Goal: Information Seeking & Learning: Find specific fact

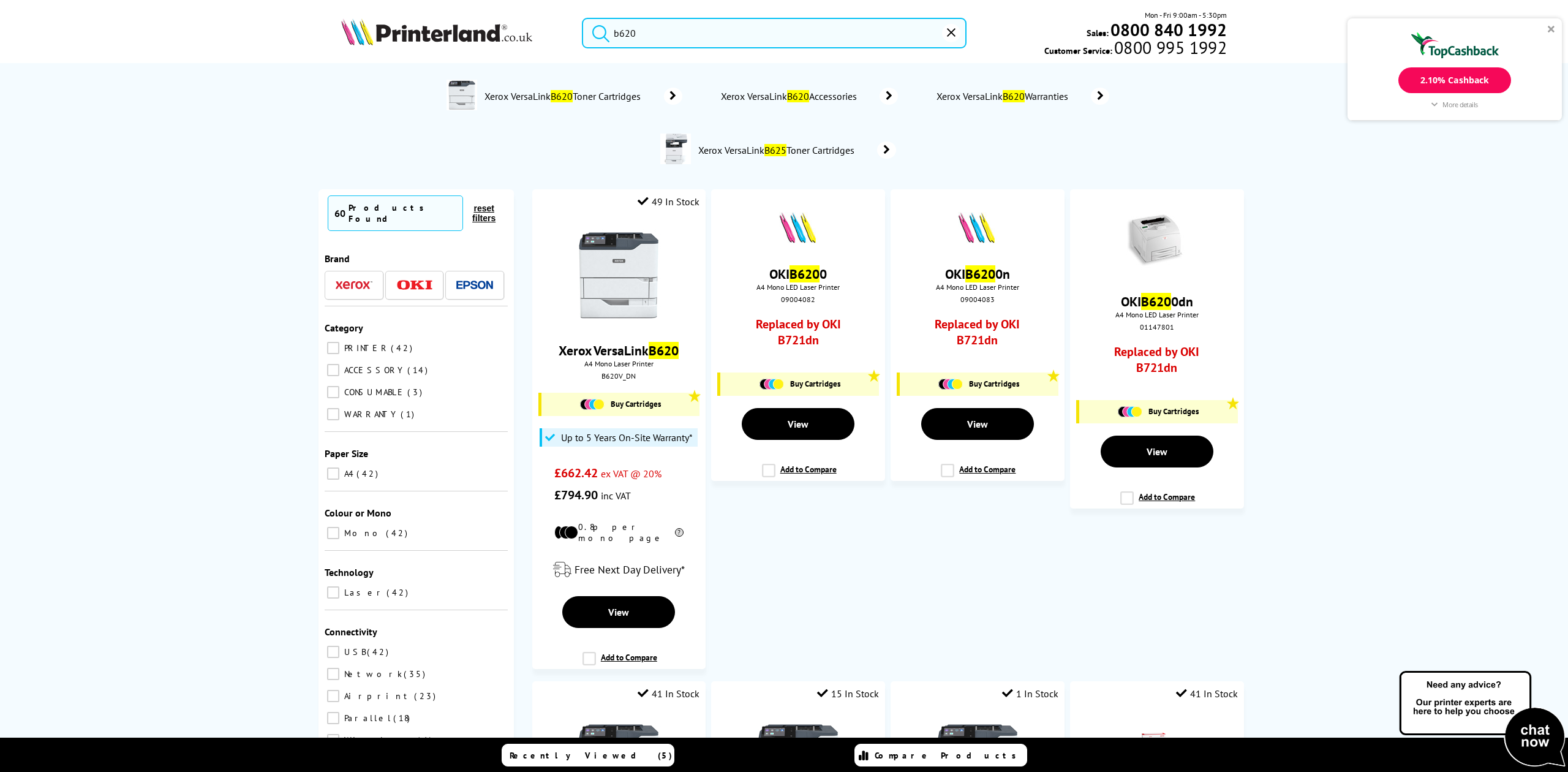
click at [667, 27] on input "b620" at bounding box center [774, 33] width 384 height 31
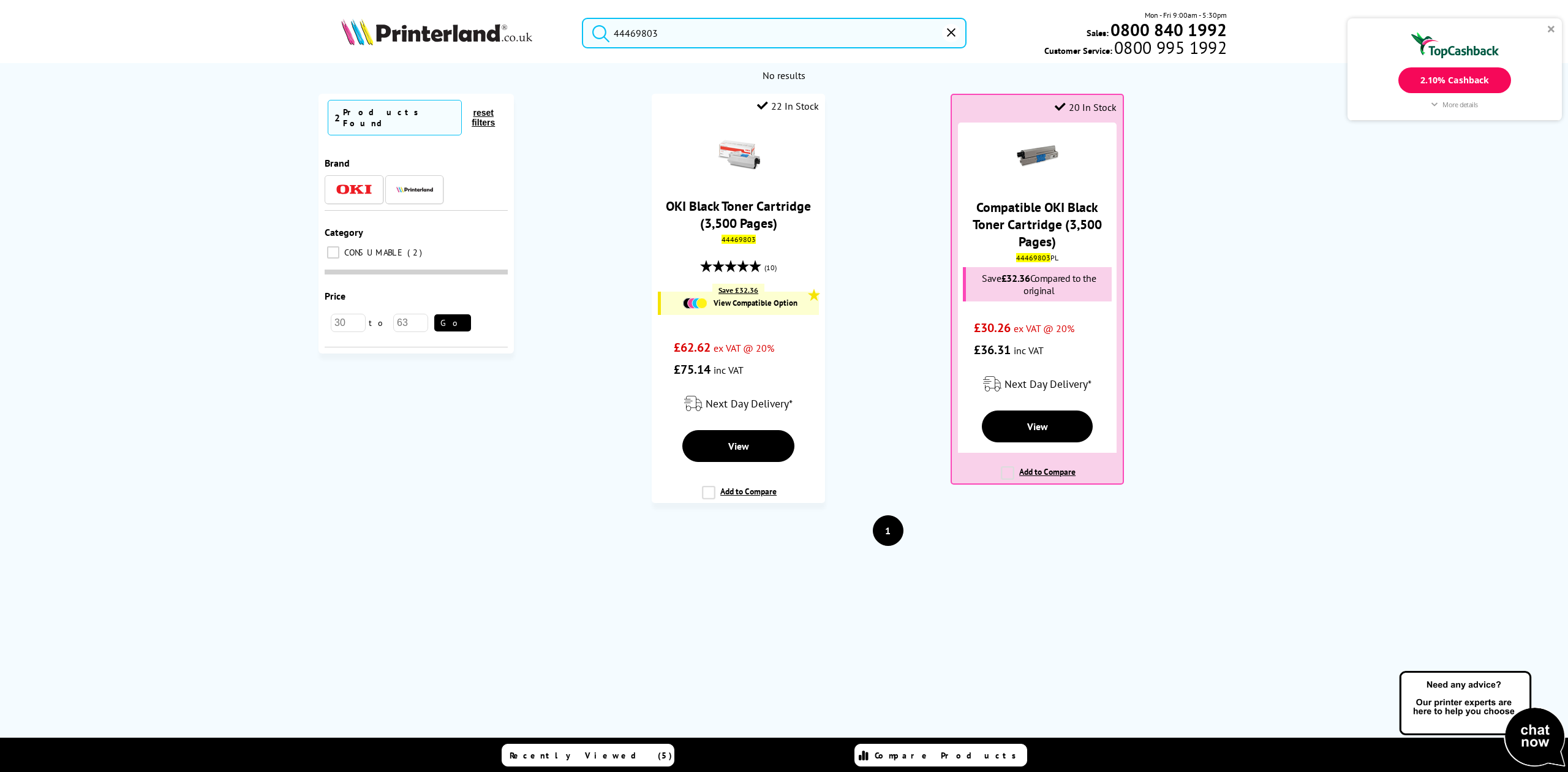
click at [685, 13] on div "44469803 Mon - Fri 9:00am - 5:30pm Sales: 0800 840 1992 Customer Service: 0800 …" at bounding box center [784, 36] width 980 height 54
drag, startPoint x: 677, startPoint y: 33, endPoint x: 213, endPoint y: 50, distance: 464.3
click at [214, 50] on header "44469803 Mon - Fri 9:00am - 5:30pm Sales: 0800 840 1992 Customer Service: 0800 …" at bounding box center [784, 52] width 1568 height 105
paste input "097S04909"
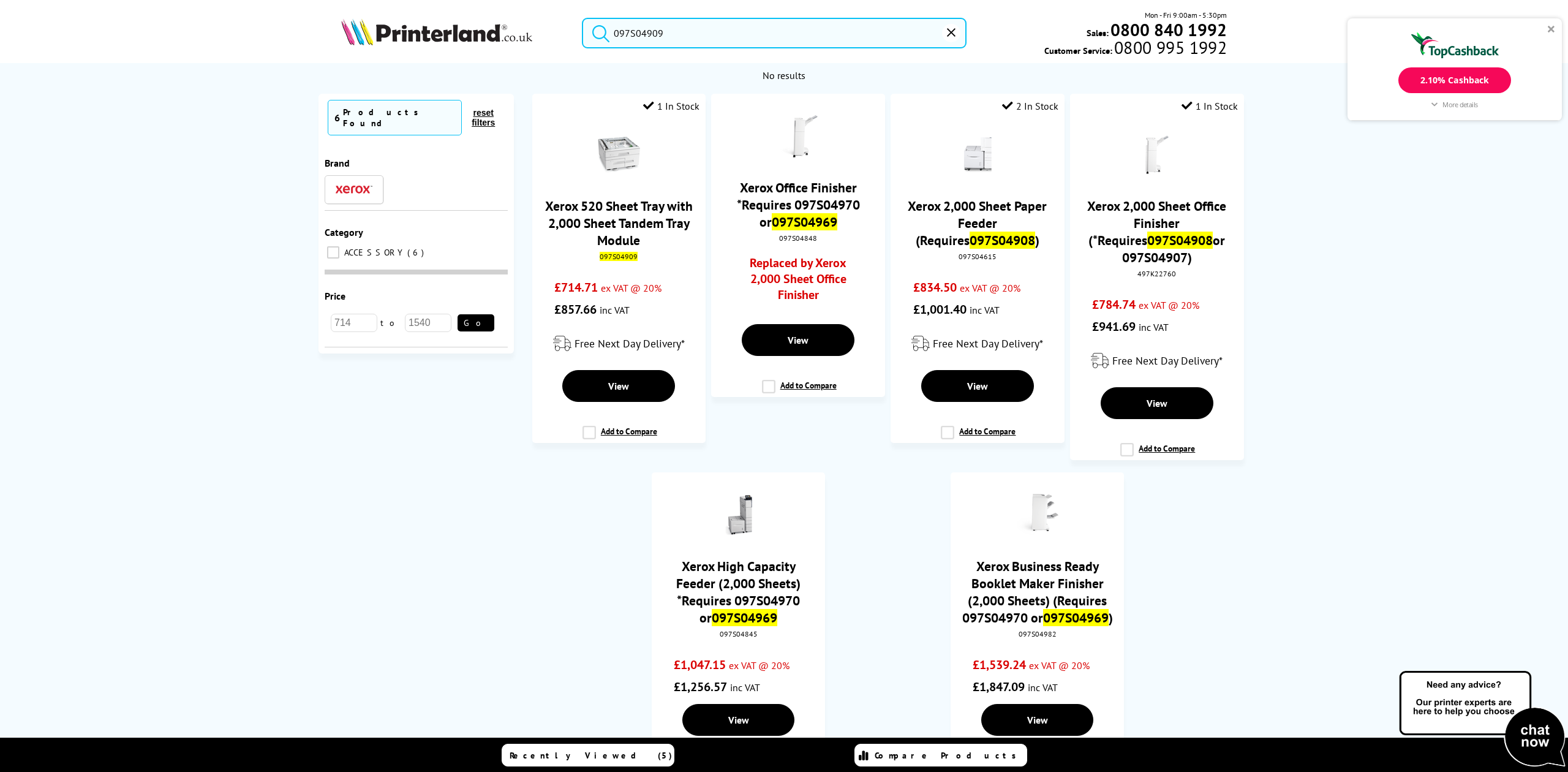
drag, startPoint x: 692, startPoint y: 36, endPoint x: 388, endPoint y: 84, distance: 307.8
click at [390, 83] on header "097S04909 Mon - Fri 9:00am - 5:30pm Sales: 0800 840 1992 Customer Service: 0800…" at bounding box center [784, 52] width 1568 height 105
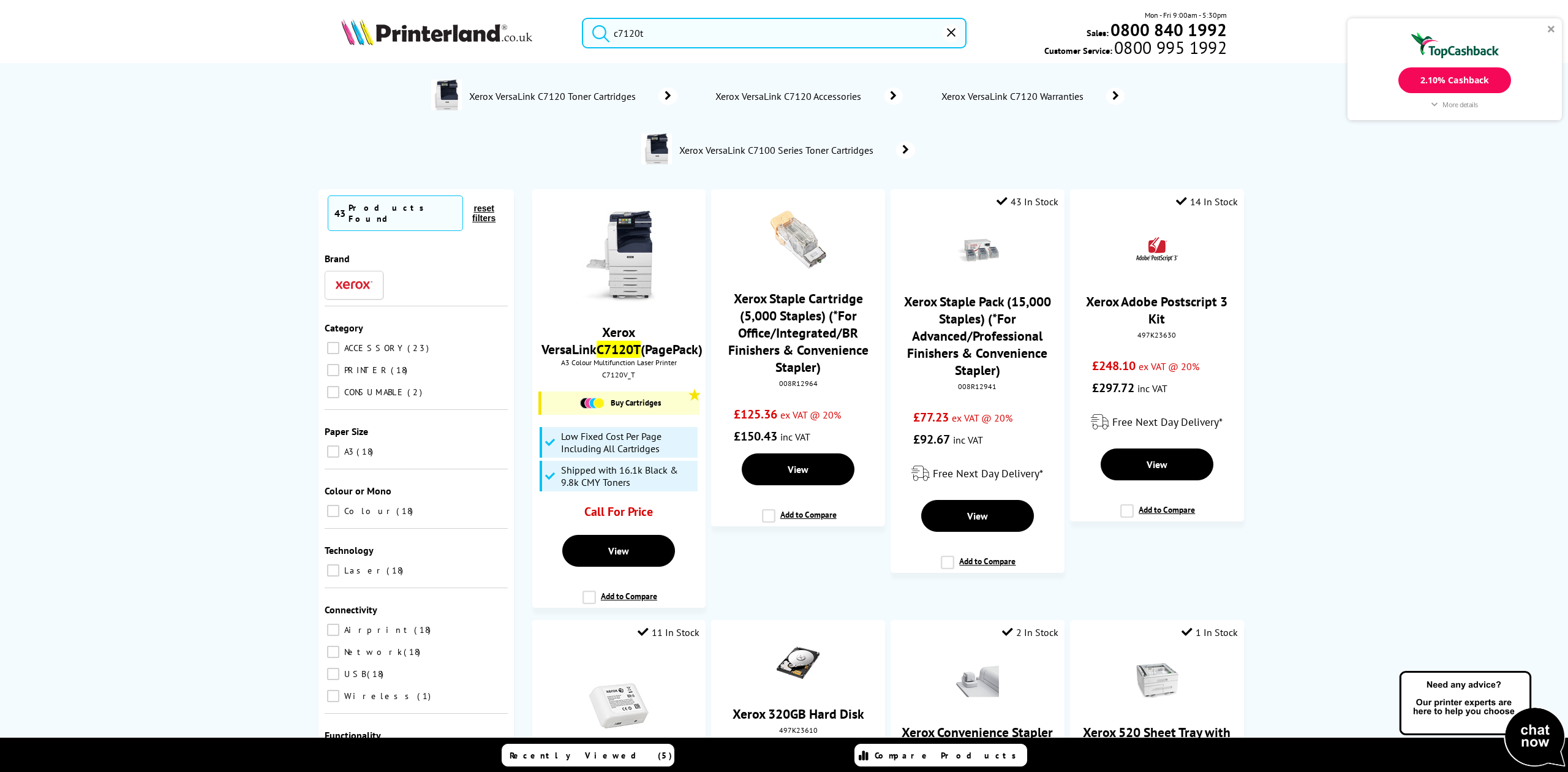
drag, startPoint x: 664, startPoint y: 28, endPoint x: 305, endPoint y: 35, distance: 359.1
click at [304, 35] on div "c7120t Mon - Fri 9:00am - 5:30pm Sales: 0800 840 1992 Customer Service: 0800 99…" at bounding box center [784, 36] width 980 height 54
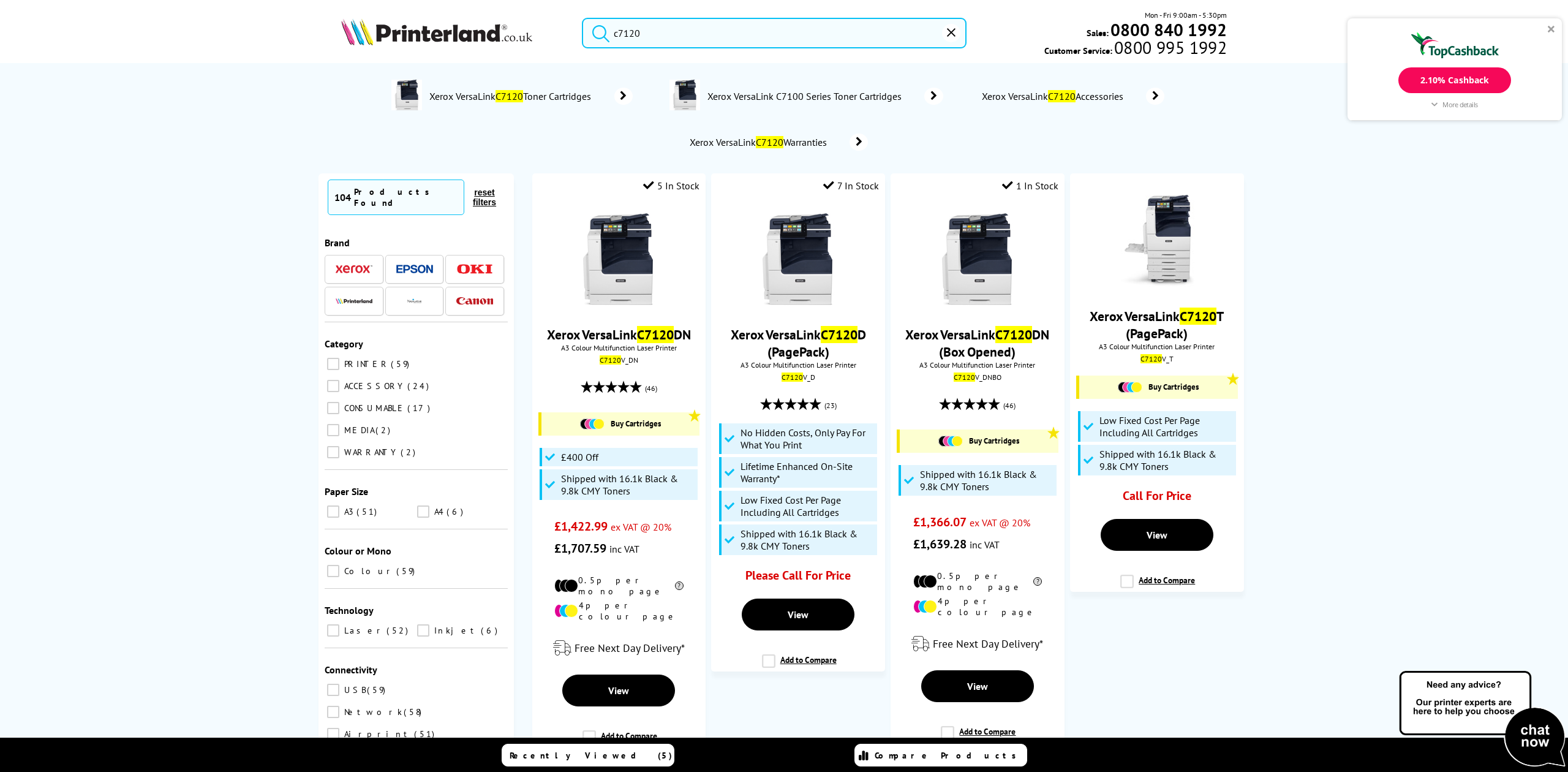
type input "c7120"
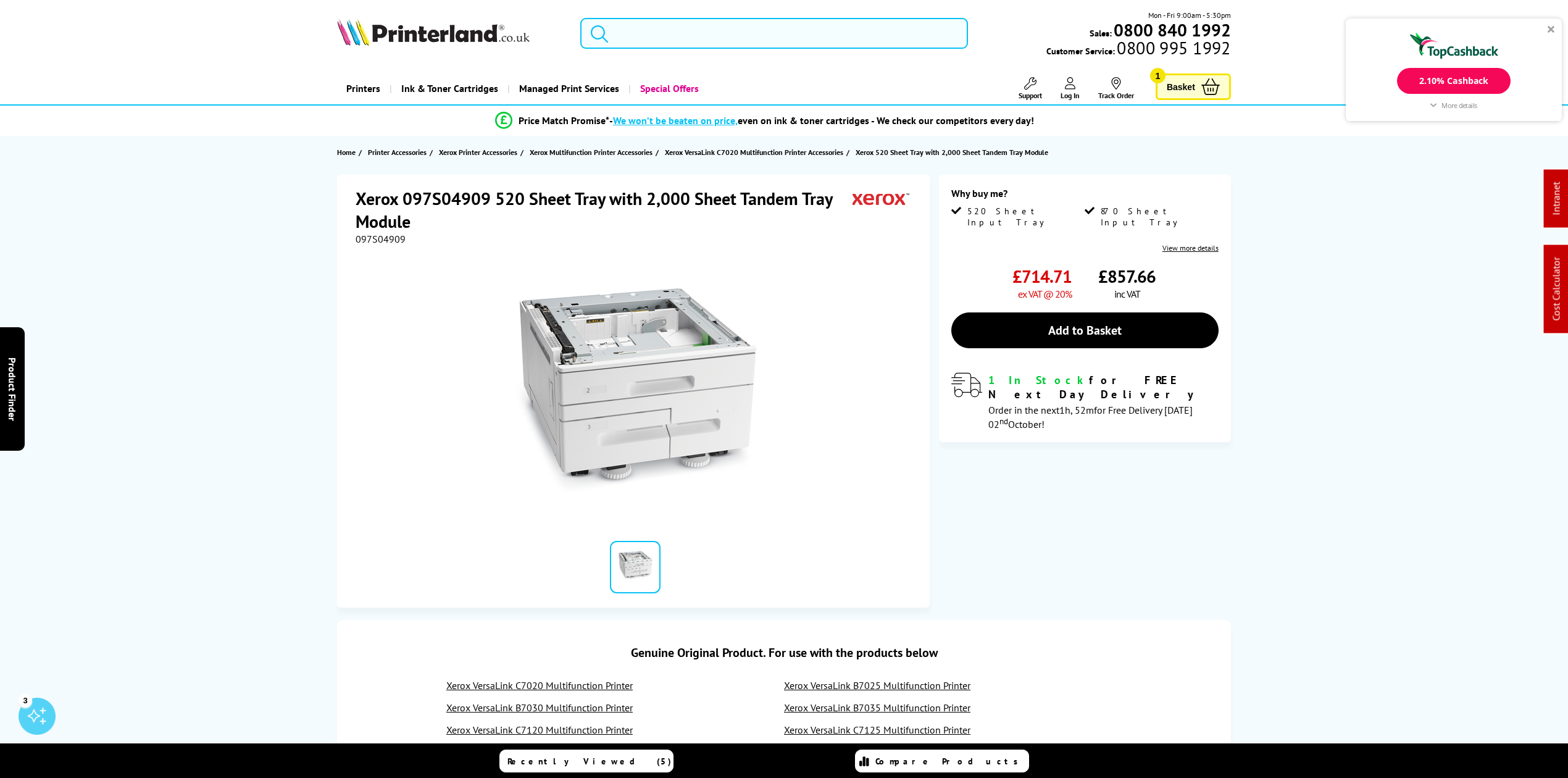
click at [685, 45] on input "search" at bounding box center [774, 34] width 388 height 31
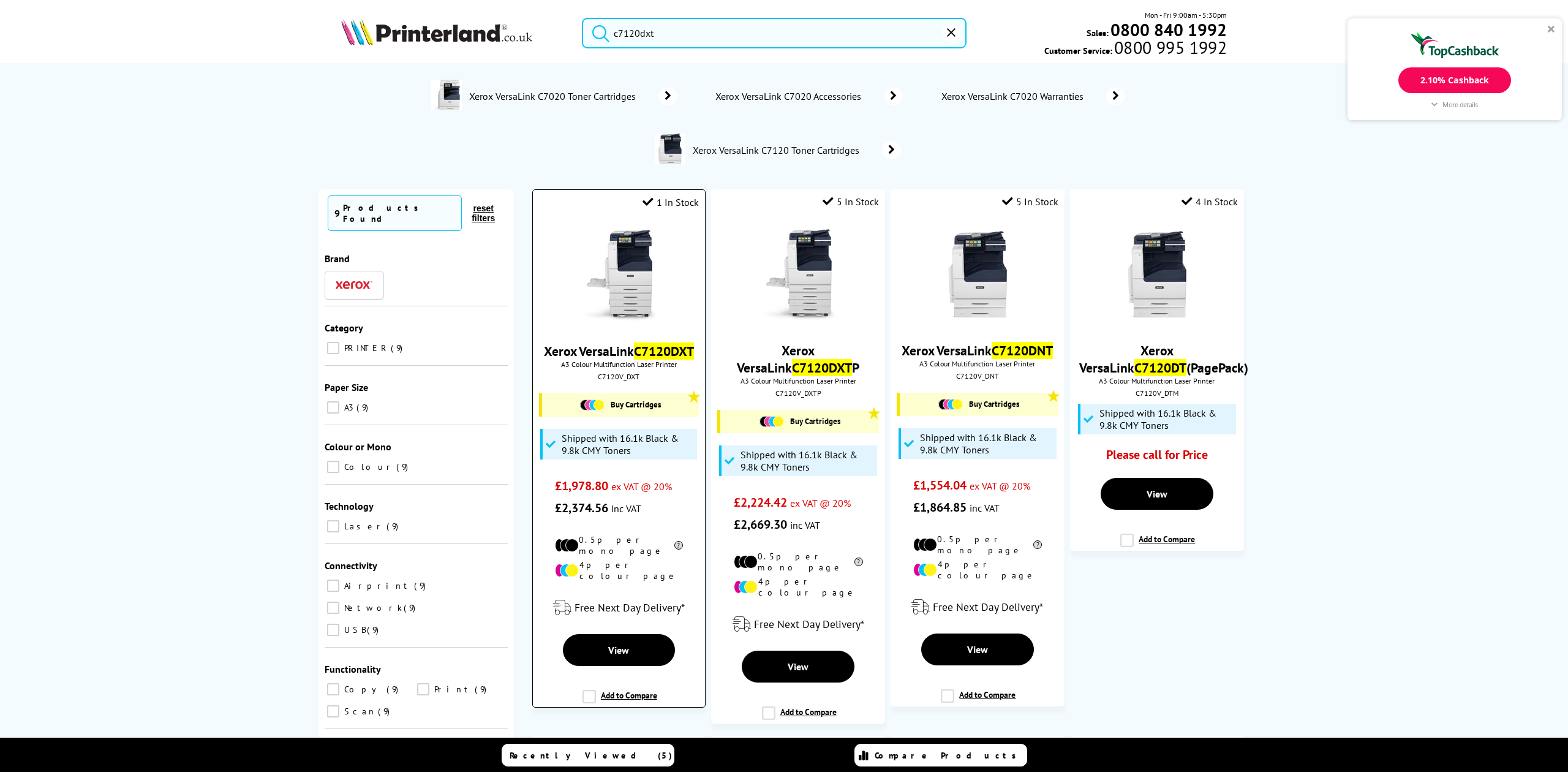
type input "c7120dxt"
click at [952, 35] on icon "reset" at bounding box center [952, 33] width 9 height 9
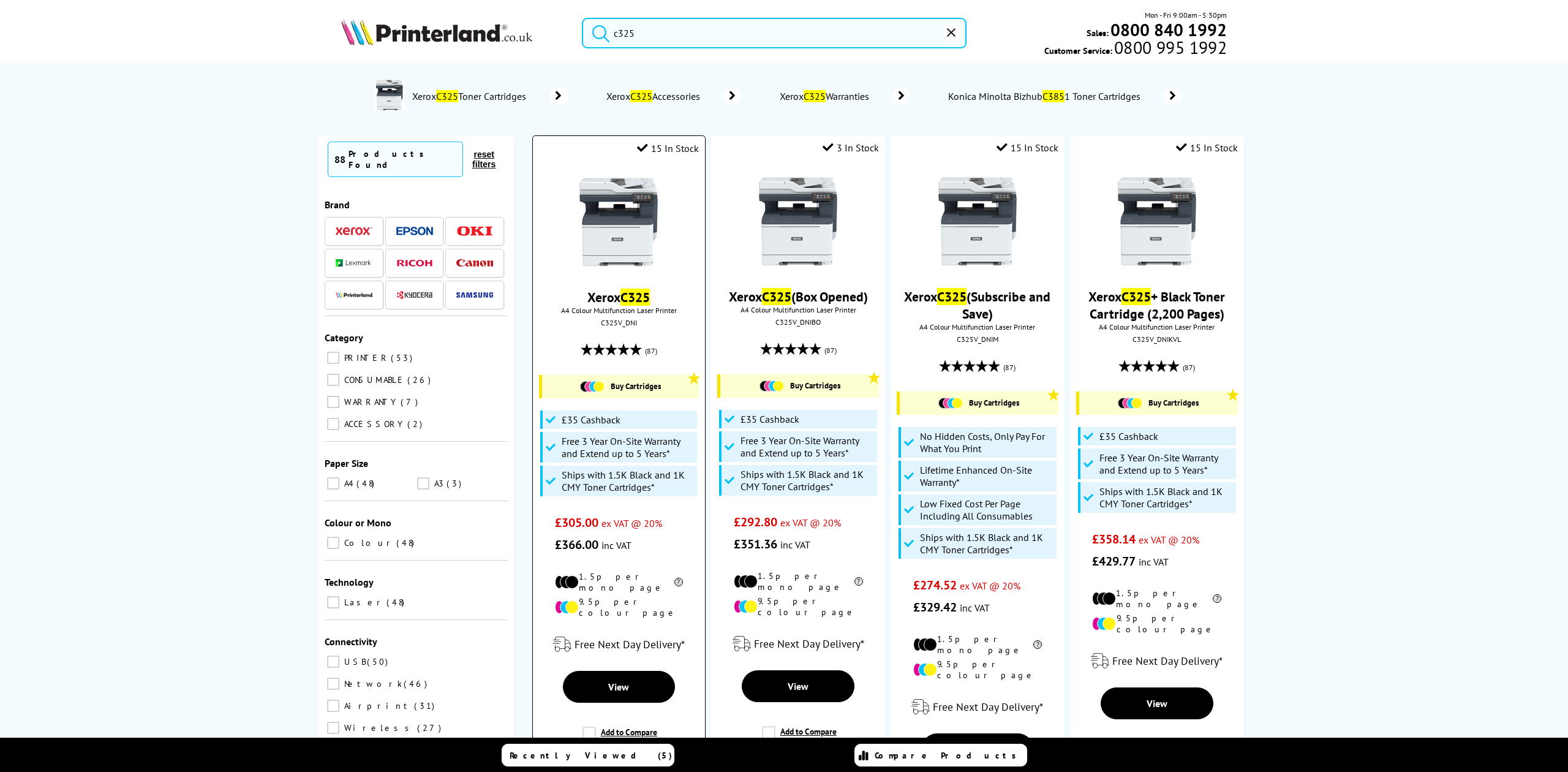
type input "c325"
click at [593, 266] on img at bounding box center [618, 221] width 92 height 92
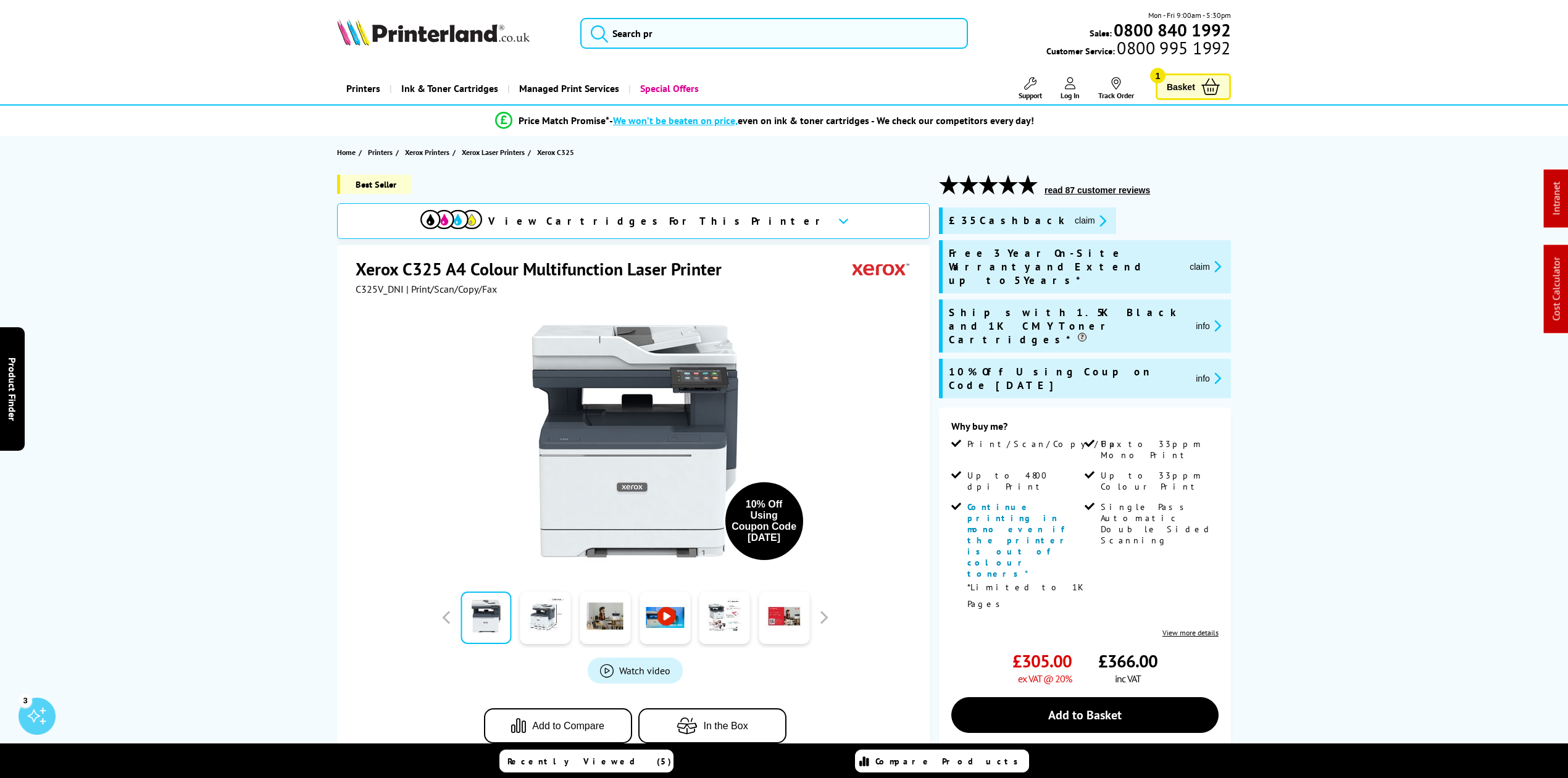
click at [1071, 225] on button "claim" at bounding box center [1090, 221] width 39 height 14
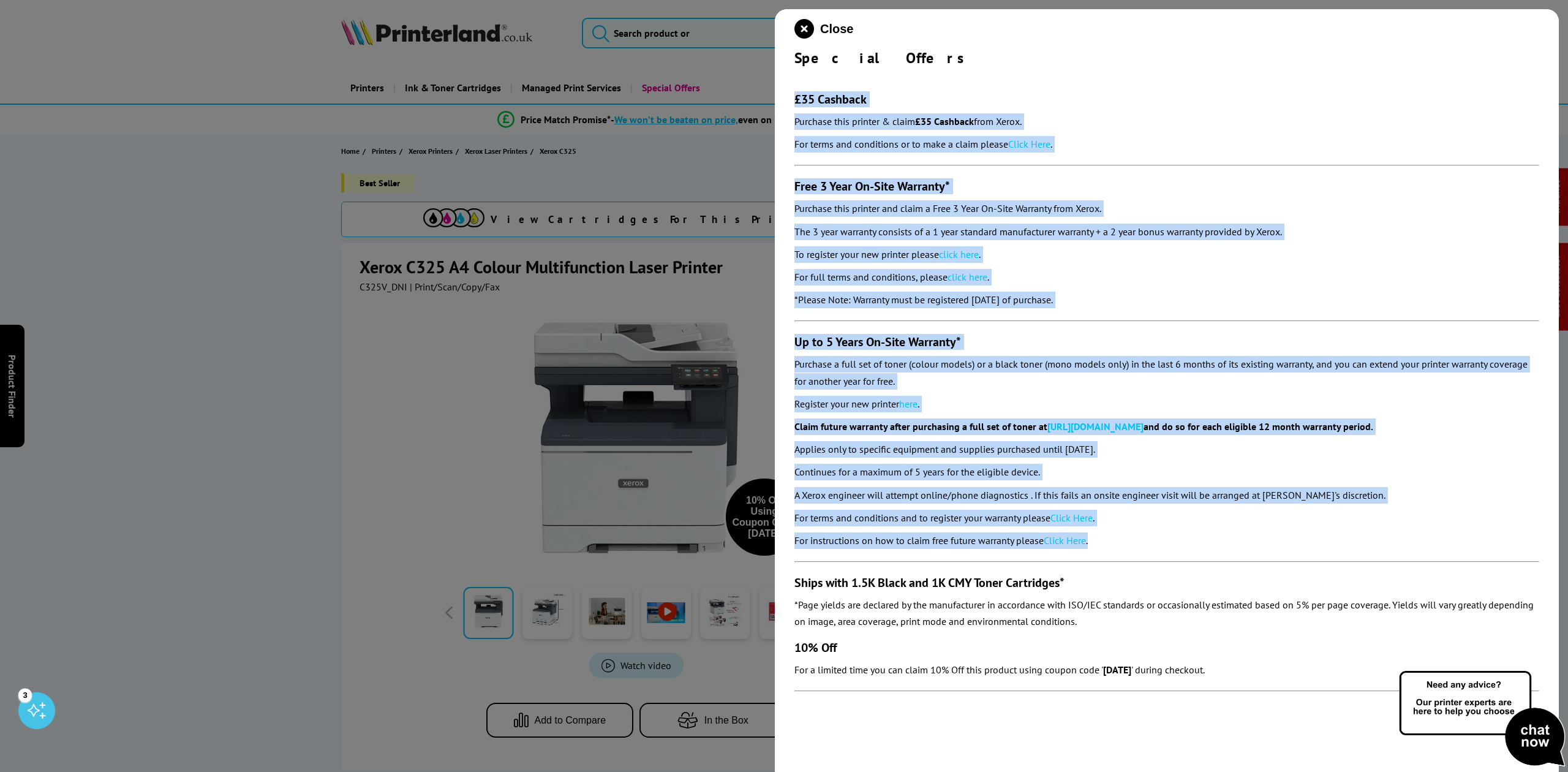
drag, startPoint x: 826, startPoint y: 274, endPoint x: 798, endPoint y: 88, distance: 188.1
click at [798, 88] on section "£35 Cashback Purchase this printer & claim £35 Cashback from Xerox. For terms a…" at bounding box center [1167, 385] width 745 height 637
drag, startPoint x: 788, startPoint y: 52, endPoint x: 1153, endPoint y: 537, distance: 607.0
click at [1152, 544] on div "Close Special Offers £35 Cashback Purchase this printer & claim £35 Cashback fr…" at bounding box center [1167, 395] width 784 height 772
copy div "Loremip Dolors £86 Ametcons Adipisci elit seddoei & tempo £69 Incididu utla Etd…"
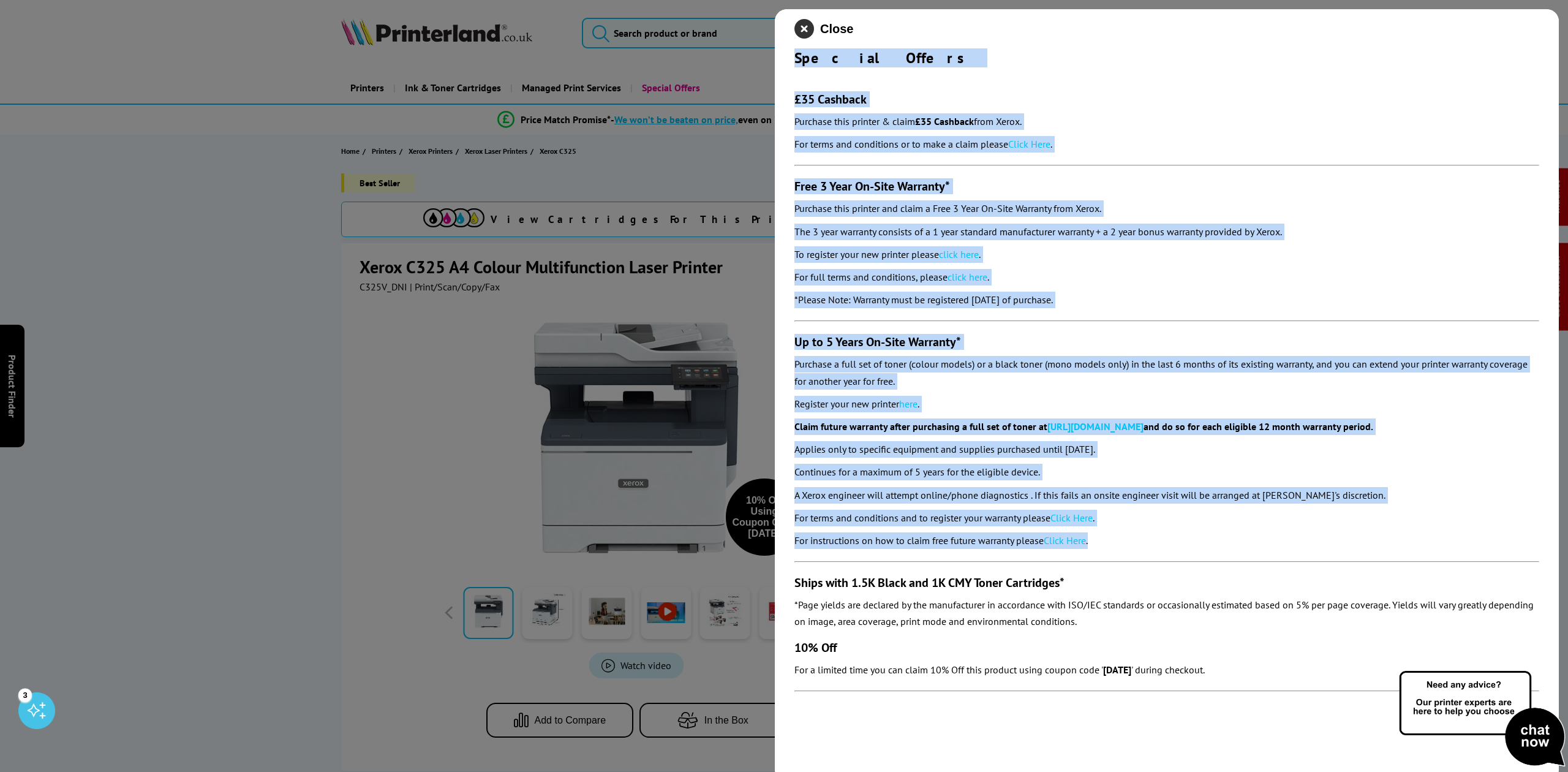
click at [795, 25] on icon "close modal" at bounding box center [804, 29] width 20 height 20
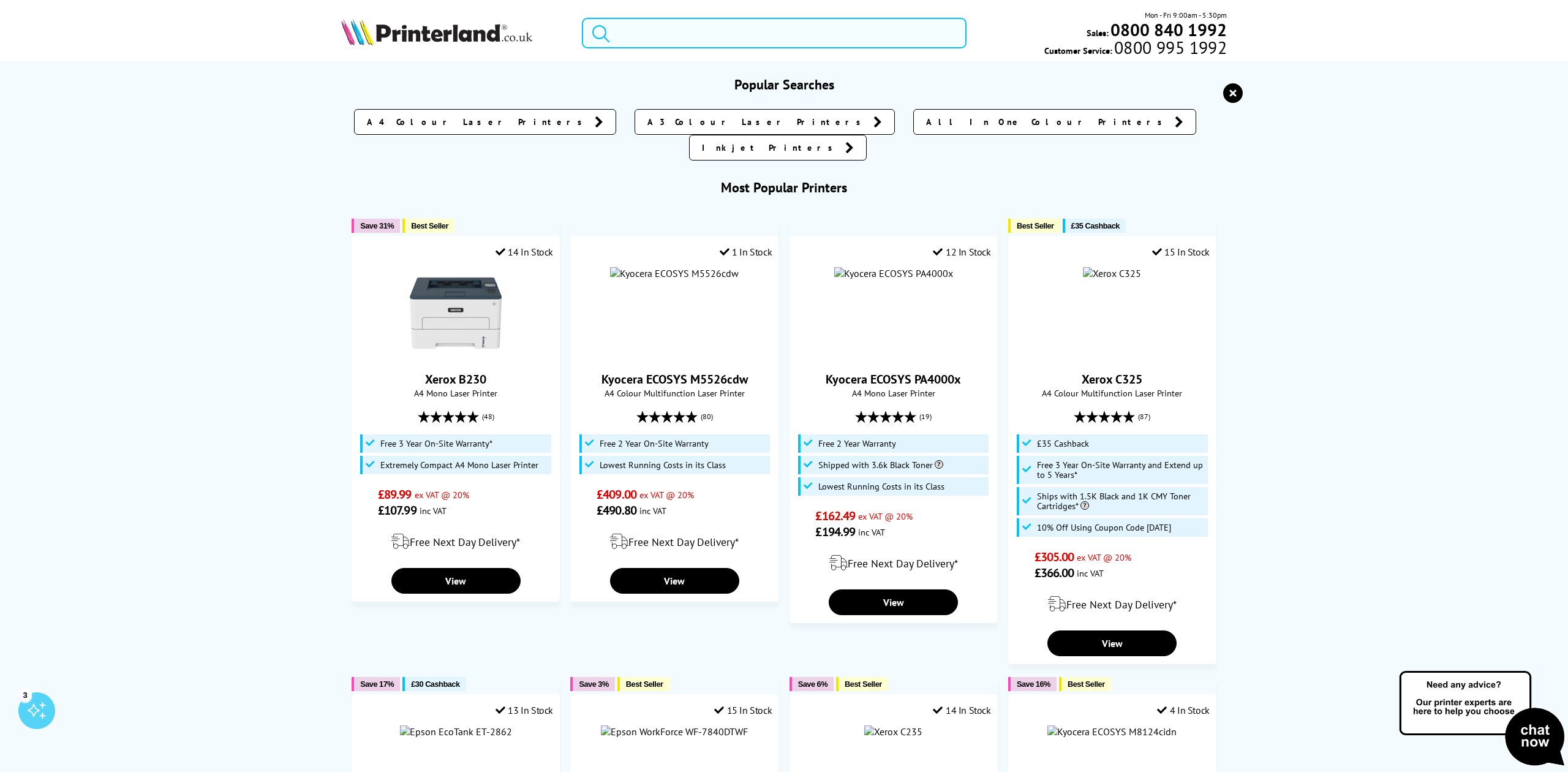
click at [659, 23] on input "search" at bounding box center [774, 33] width 384 height 31
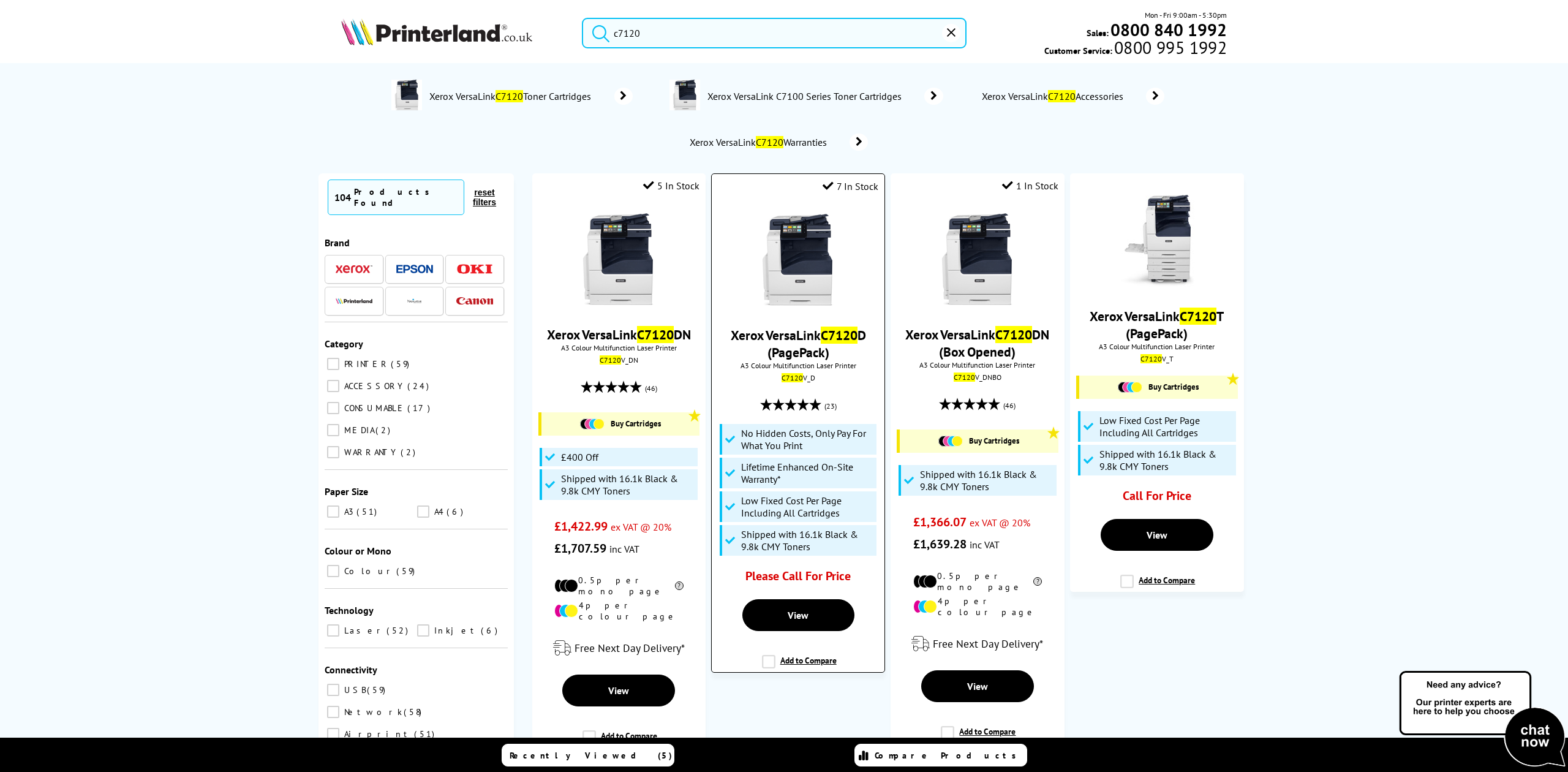
type input "c7120"
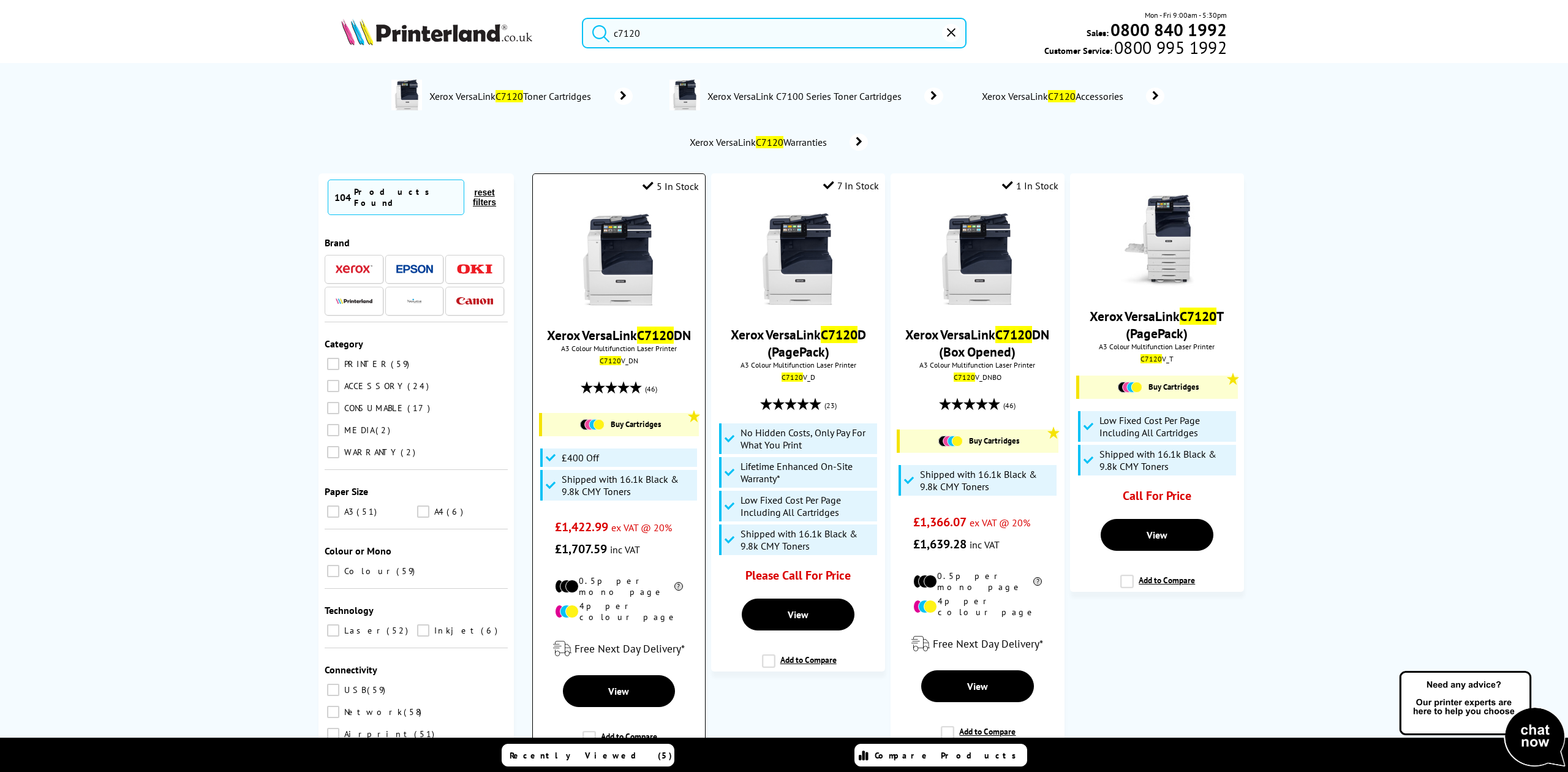
click at [613, 351] on div "Xerox VersaLink C7120 DN A3 Colour Multifunction Laser Printer C7120 V_DN (46) …" at bounding box center [619, 380] width 160 height 358
copy div "C7120 V_DN"
